Goal: Information Seeking & Learning: Obtain resource

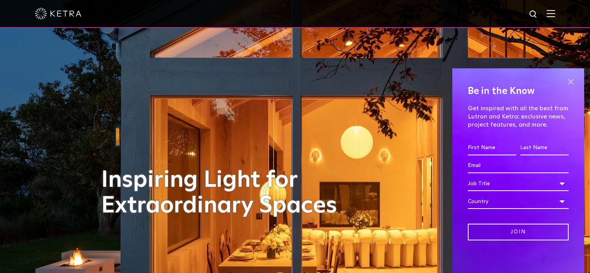
click at [567, 82] on span at bounding box center [571, 82] width 12 height 12
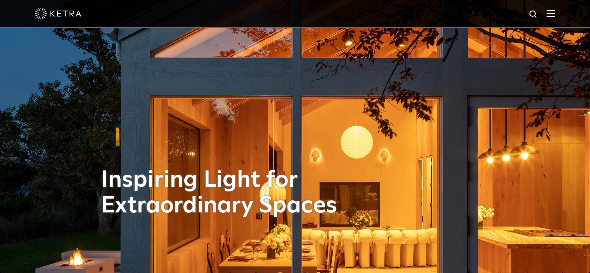
click at [555, 15] on img at bounding box center [551, 13] width 9 height 7
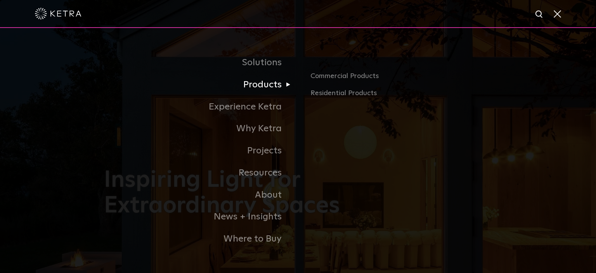
click at [267, 88] on link "Products" at bounding box center [201, 85] width 194 height 22
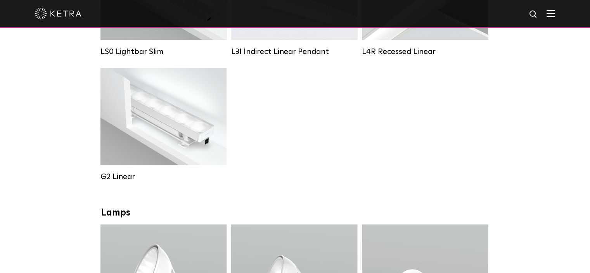
scroll to position [388, 0]
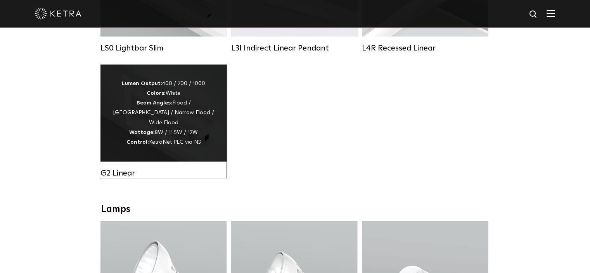
click at [160, 86] on strong "Lumen Output:" at bounding box center [142, 83] width 40 height 5
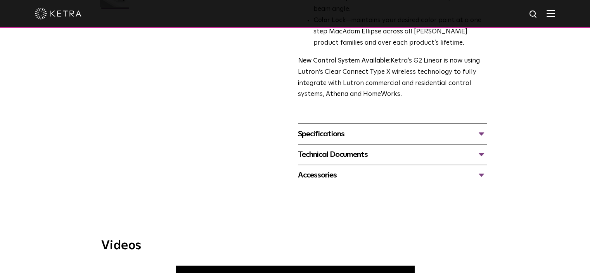
scroll to position [310, 0]
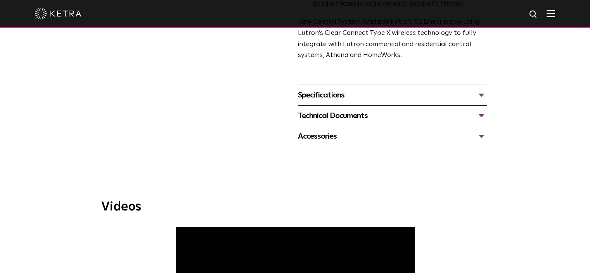
click at [329, 97] on div "Specifications" at bounding box center [392, 95] width 189 height 12
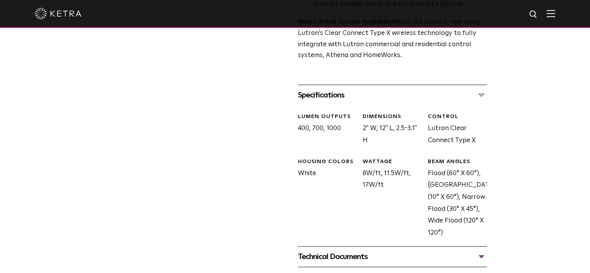
scroll to position [388, 0]
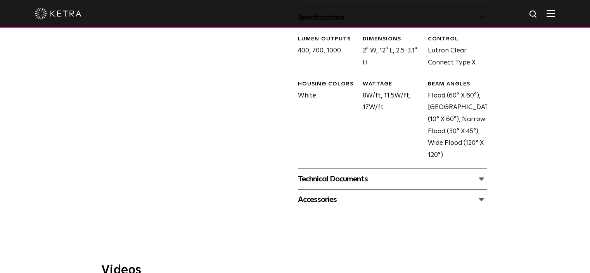
click at [345, 177] on div "Technical Documents" at bounding box center [392, 179] width 189 height 12
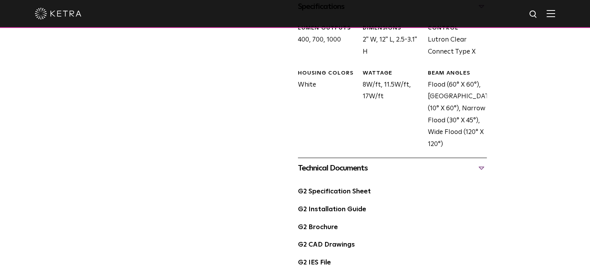
scroll to position [349, 0]
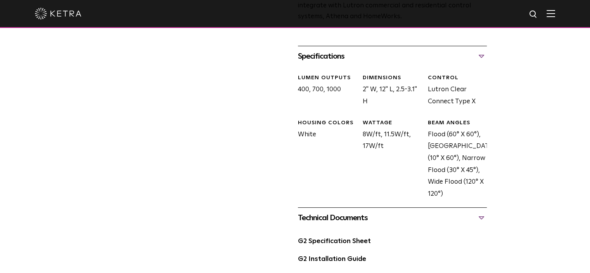
click at [442, 158] on div "BEAM ANGLES Flood (60° X 60°), Graze (10° X 60°), Narrow Flood (30° X 45°), Wid…" at bounding box center [454, 159] width 65 height 81
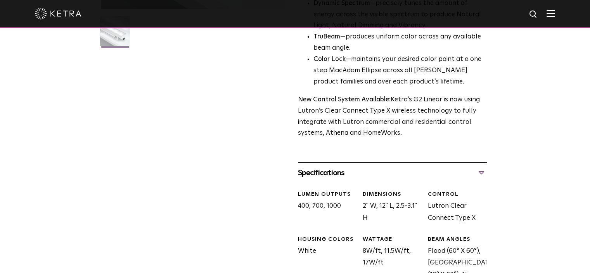
scroll to position [427, 0]
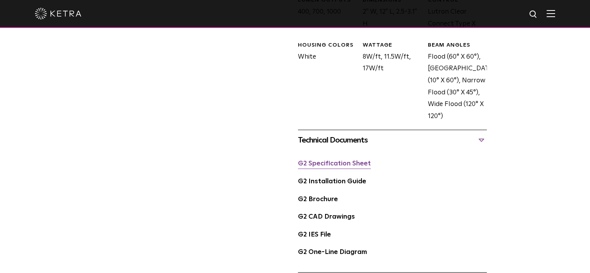
click at [351, 167] on link "G2 Specification Sheet" at bounding box center [334, 163] width 73 height 7
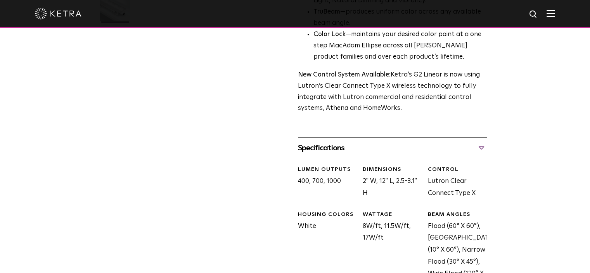
scroll to position [272, 0]
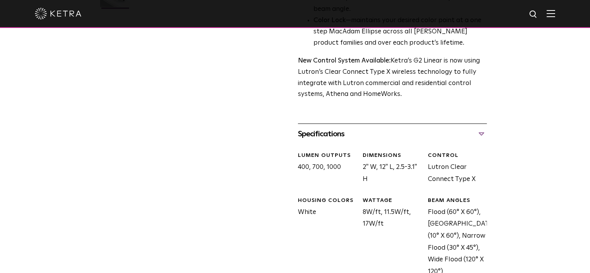
click at [332, 160] on div "LUMEN OUTPUTS 400, 700, 1000" at bounding box center [324, 168] width 65 height 33
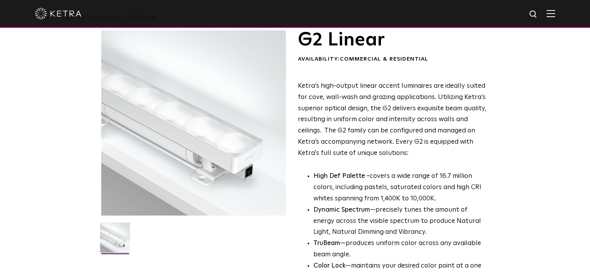
scroll to position [0, 0]
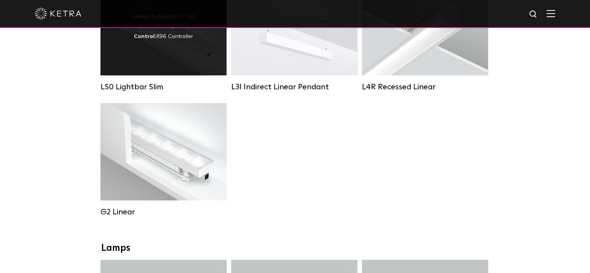
scroll to position [310, 0]
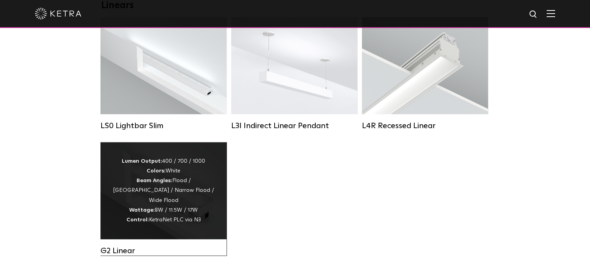
click at [191, 179] on div "Lumen Output: 400 / 700 / 1000 Colors: White Beam Angles: Flood / Graze / Narro…" at bounding box center [163, 190] width 103 height 68
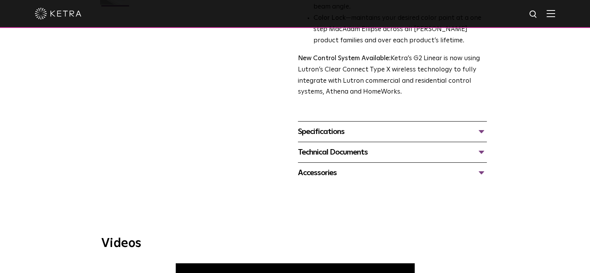
scroll to position [272, 0]
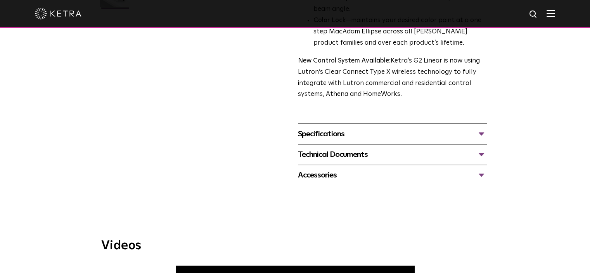
click at [329, 123] on div "Specifications LUMEN OUTPUTS 400, 700, 1000 DIMENSIONS 2" W, 12" L, 2.5-3.1" H …" at bounding box center [392, 133] width 189 height 21
click at [328, 129] on div "Specifications" at bounding box center [392, 134] width 189 height 12
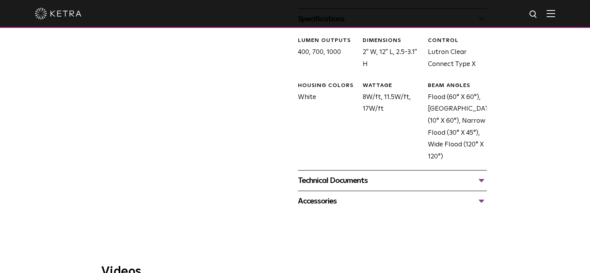
scroll to position [388, 0]
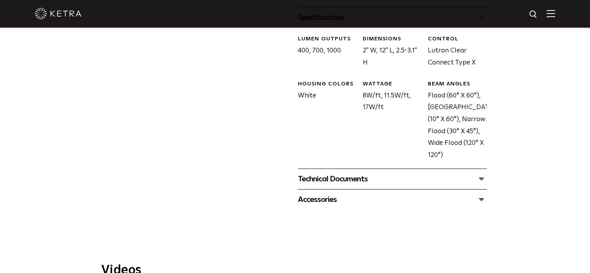
click at [346, 177] on div "Technical Documents" at bounding box center [392, 179] width 189 height 12
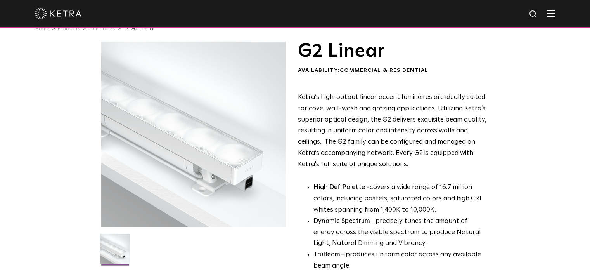
scroll to position [0, 0]
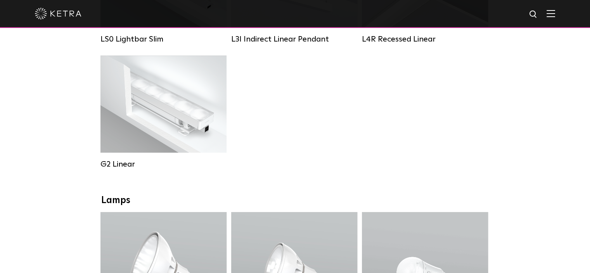
scroll to position [205, 0]
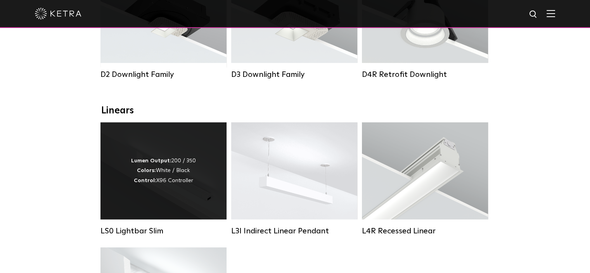
click at [139, 163] on strong "Lumen Output:" at bounding box center [151, 160] width 40 height 5
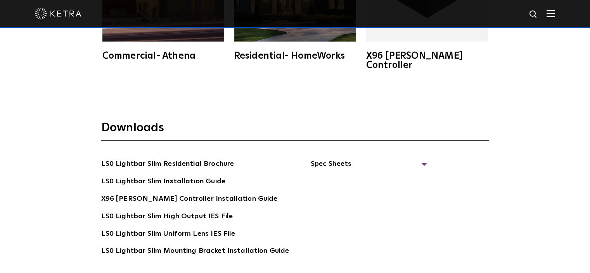
scroll to position [1317, 0]
click at [327, 158] on span "Spec Sheets" at bounding box center [368, 166] width 116 height 17
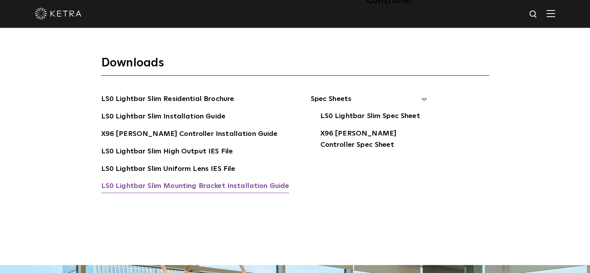
scroll to position [1395, 0]
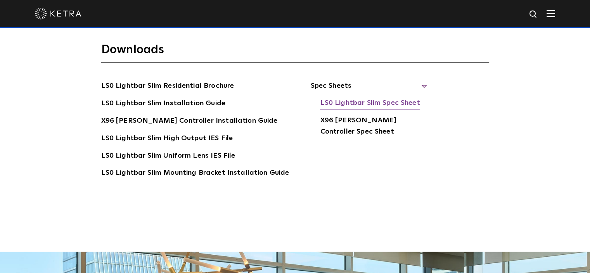
click at [339, 97] on link "LS0 Lightbar Slim Spec Sheet" at bounding box center [370, 103] width 100 height 12
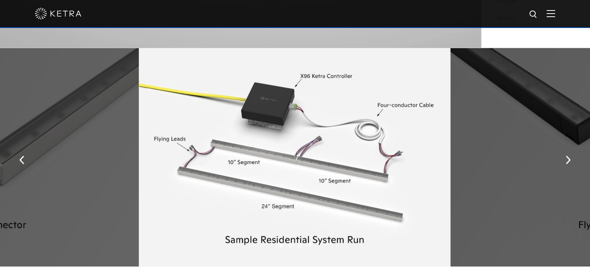
scroll to position [890, 0]
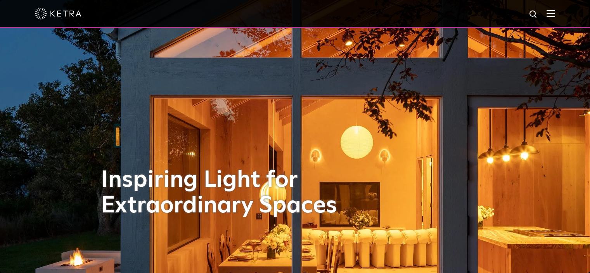
click at [564, 16] on div at bounding box center [295, 14] width 590 height 28
click at [555, 14] on img at bounding box center [551, 13] width 9 height 7
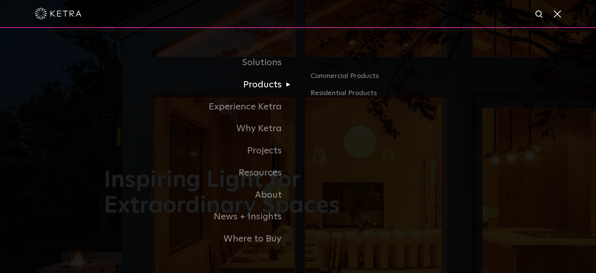
click at [275, 87] on link "Products" at bounding box center [201, 85] width 194 height 22
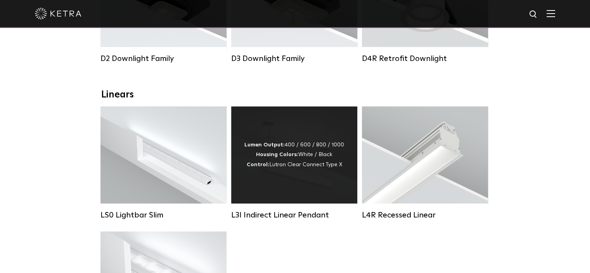
scroll to position [233, 0]
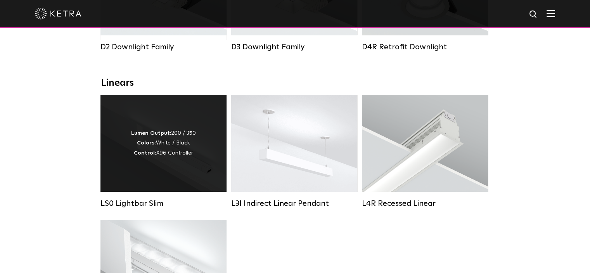
click at [157, 166] on div "Lumen Output: 200 / 350 Colors: White / Black Control: X96 Controller" at bounding box center [164, 143] width 126 height 97
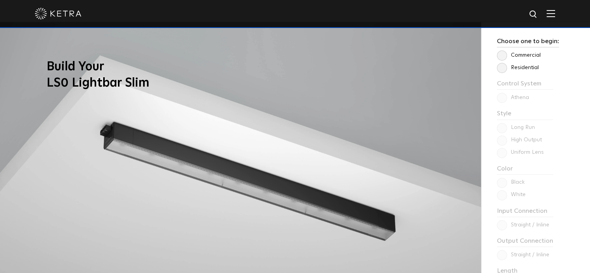
scroll to position [621, 0]
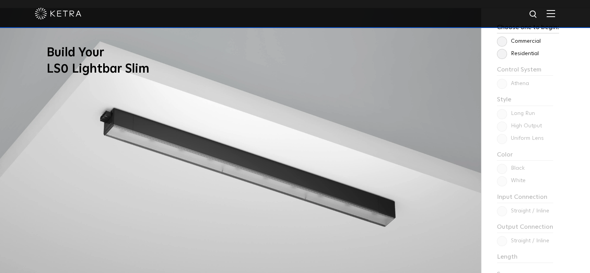
click at [505, 53] on label "Residential" at bounding box center [518, 53] width 42 height 7
click at [0, 0] on input "Residential" at bounding box center [0, 0] width 0 height 0
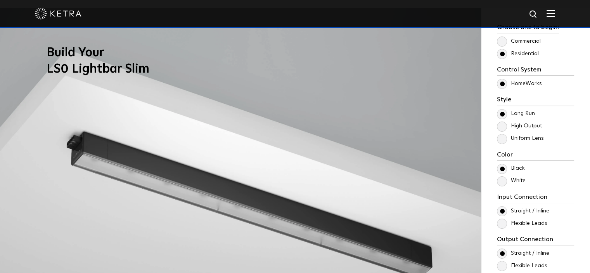
click at [500, 126] on label "High Output" at bounding box center [519, 126] width 45 height 7
click at [0, 0] on input "High Output" at bounding box center [0, 0] width 0 height 0
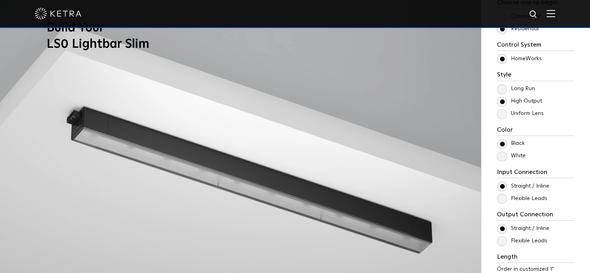
scroll to position [660, 0]
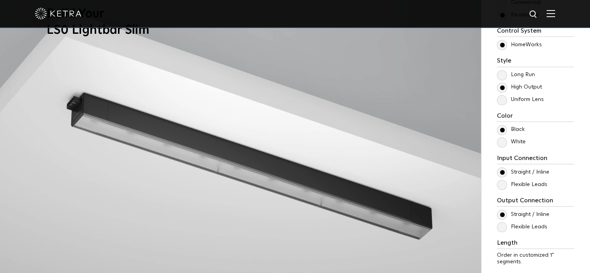
click at [505, 139] on label "White" at bounding box center [511, 142] width 29 height 7
click at [0, 0] on input "White" at bounding box center [0, 0] width 0 height 0
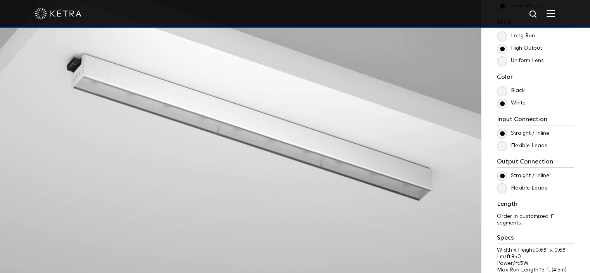
scroll to position [737, 0]
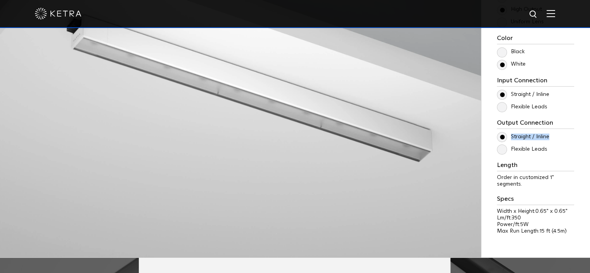
drag, startPoint x: 512, startPoint y: 136, endPoint x: 549, endPoint y: 134, distance: 37.3
click at [552, 135] on p "Straight / Inline" at bounding box center [535, 136] width 77 height 9
copy label "Straight / Inline"
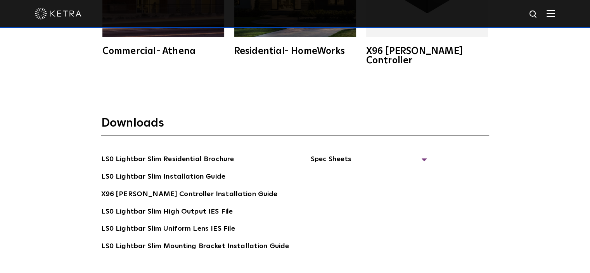
scroll to position [1358, 0]
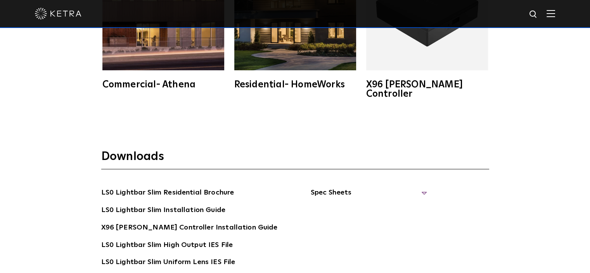
click at [422, 187] on span "Spec Sheets" at bounding box center [368, 195] width 116 height 17
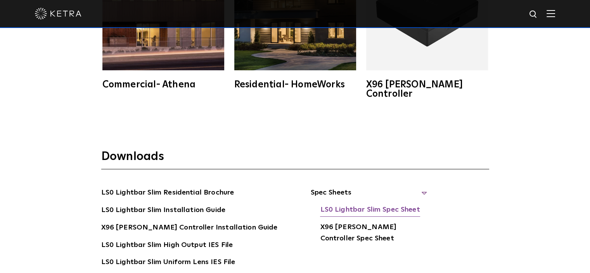
click at [354, 204] on link "LS0 Lightbar Slim Spec Sheet" at bounding box center [370, 210] width 100 height 12
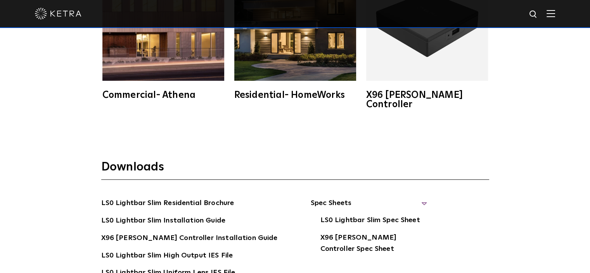
scroll to position [1475, 0]
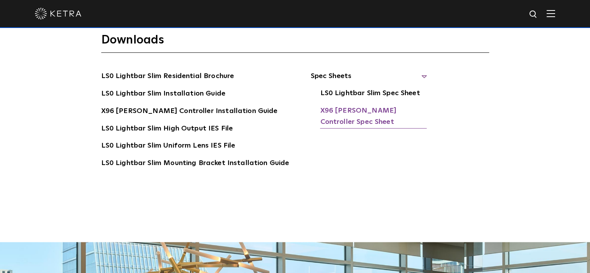
click at [333, 105] on link "X96 [PERSON_NAME] Controller Spec Sheet" at bounding box center [373, 117] width 107 height 24
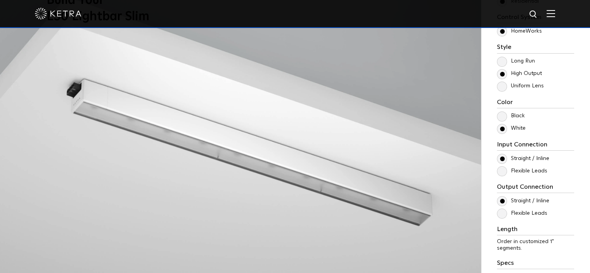
scroll to position [660, 0]
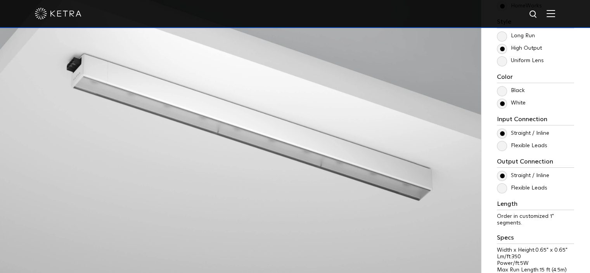
click at [353, 169] on img at bounding box center [240, 114] width 481 height 366
